Goal: Information Seeking & Learning: Learn about a topic

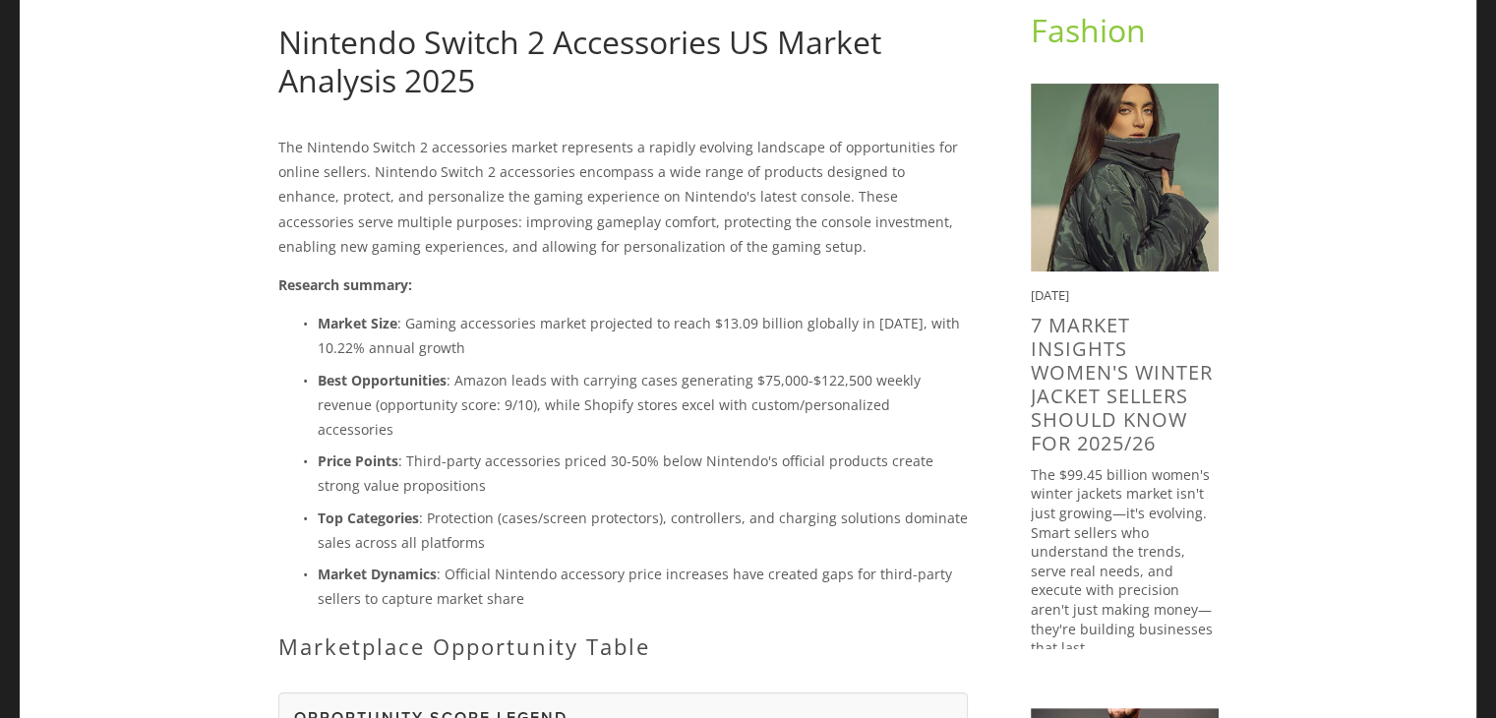
scroll to position [286, 0]
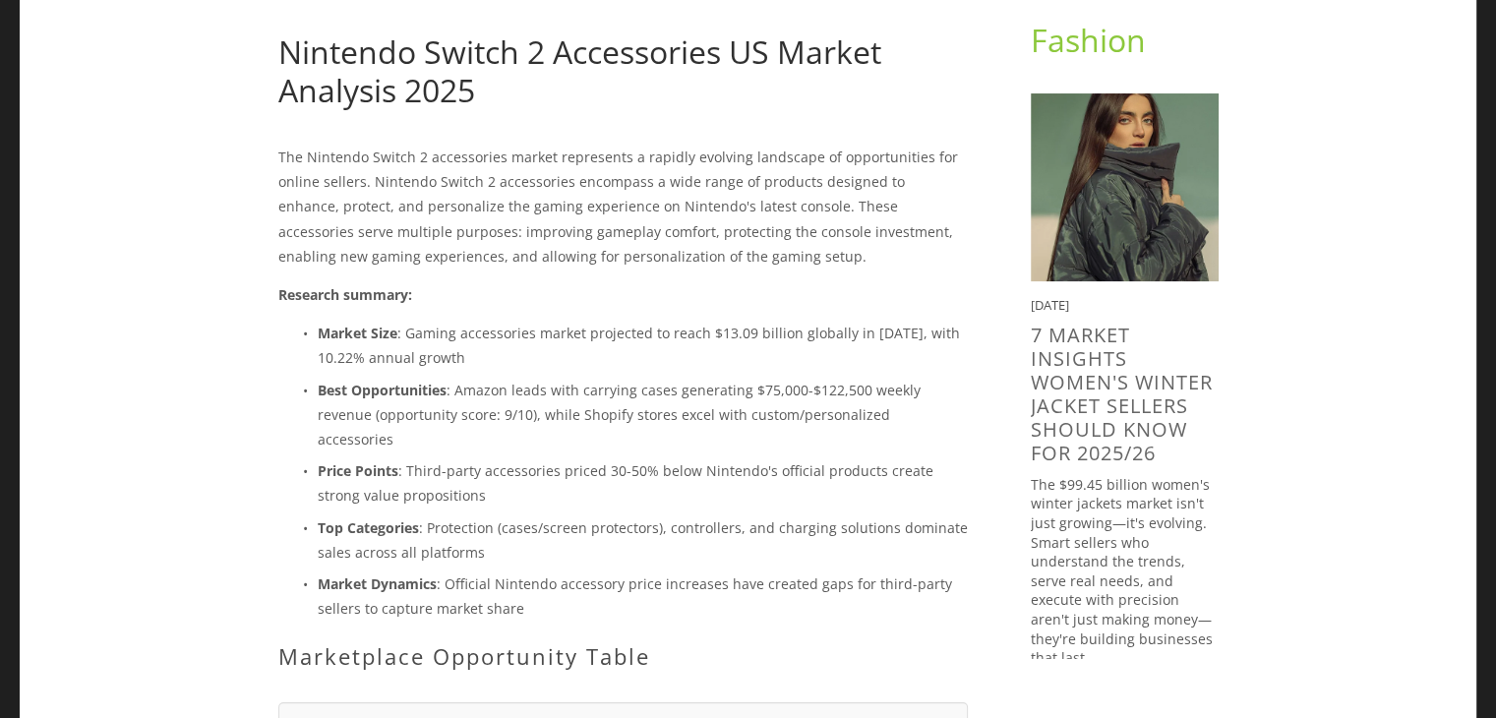
scroll to position [163, 0]
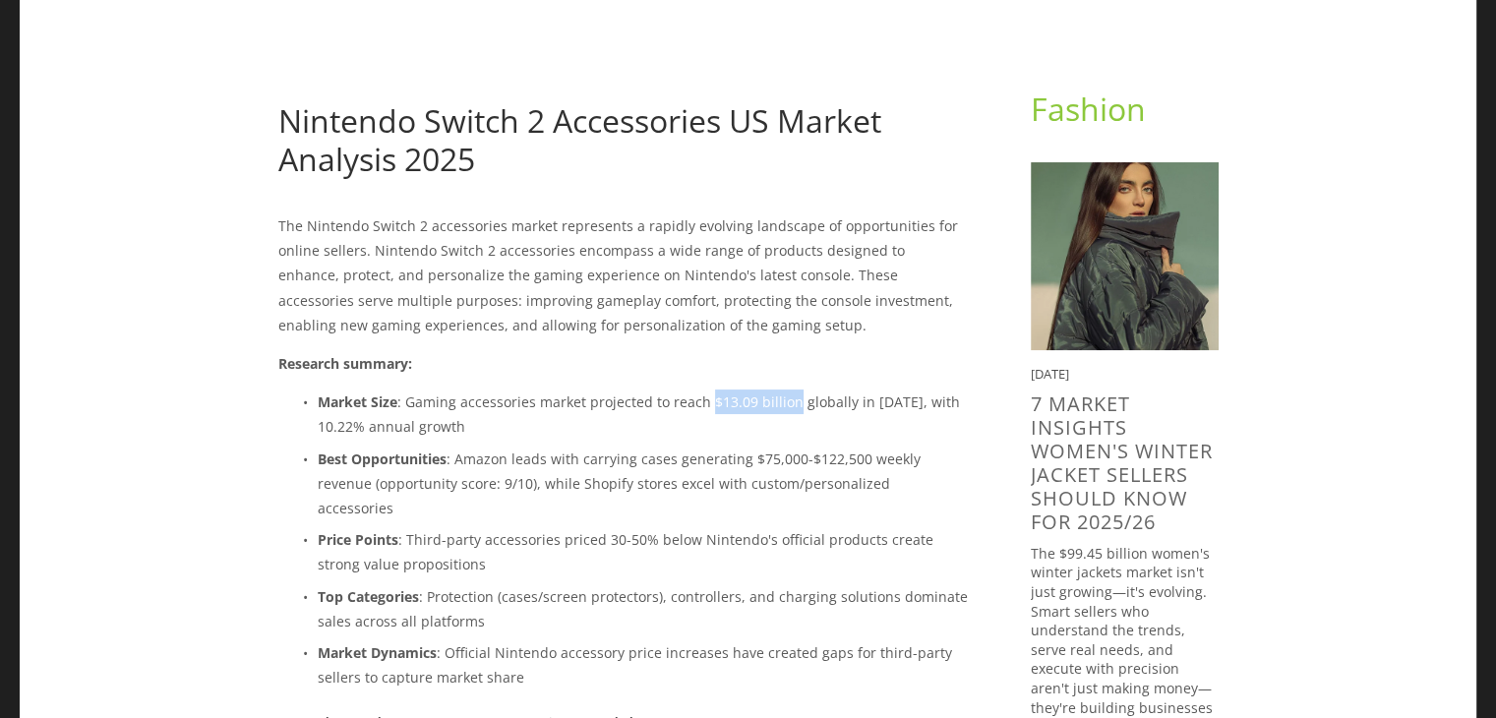
drag, startPoint x: 708, startPoint y: 401, endPoint x: 789, endPoint y: 402, distance: 80.6
click at [789, 402] on p "Market Size : Gaming accessories market projected to reach $13.09 billion globa…" at bounding box center [643, 413] width 650 height 49
click at [758, 411] on p "Market Size : Gaming accessories market projected to reach $13.09 billion globa…" at bounding box center [643, 413] width 650 height 49
